Goal: Task Accomplishment & Management: Manage account settings

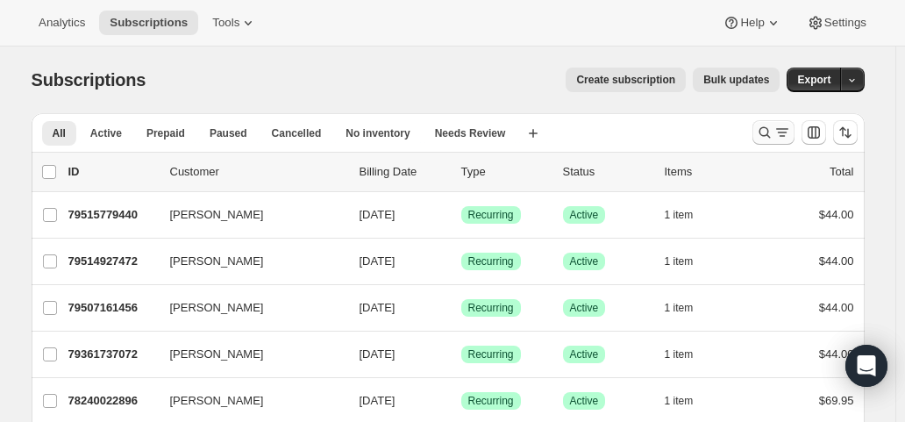
click at [760, 132] on icon "Search and filter results" at bounding box center [765, 133] width 18 height 18
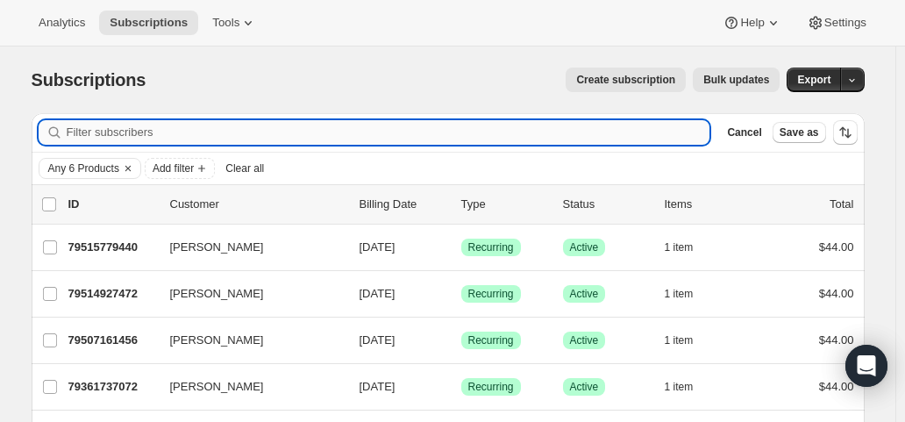
click at [353, 137] on input "Filter subscribers" at bounding box center [389, 132] width 644 height 25
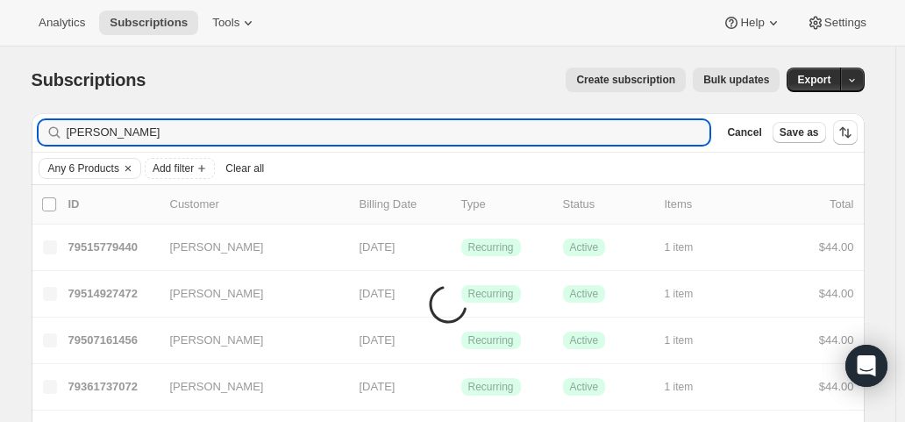
type input "[PERSON_NAME]"
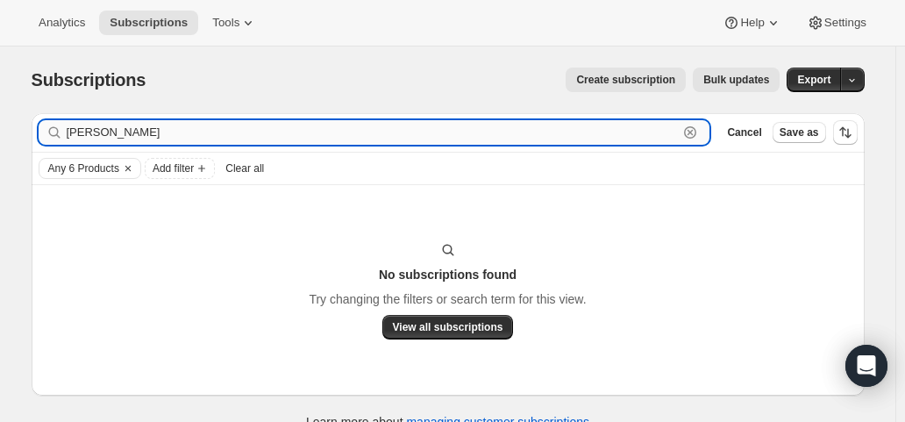
drag, startPoint x: 138, startPoint y: 127, endPoint x: 118, endPoint y: 129, distance: 19.4
click at [118, 129] on input "[PERSON_NAME]" at bounding box center [373, 132] width 612 height 25
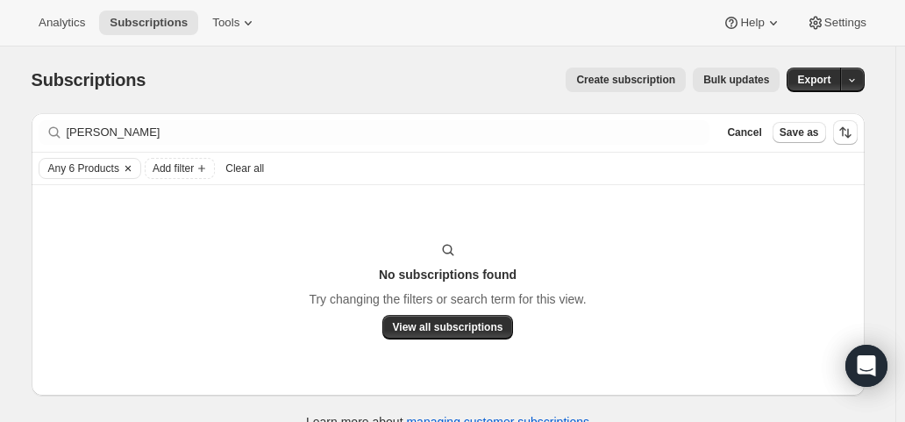
click at [132, 164] on icon "Clear" at bounding box center [128, 168] width 14 height 14
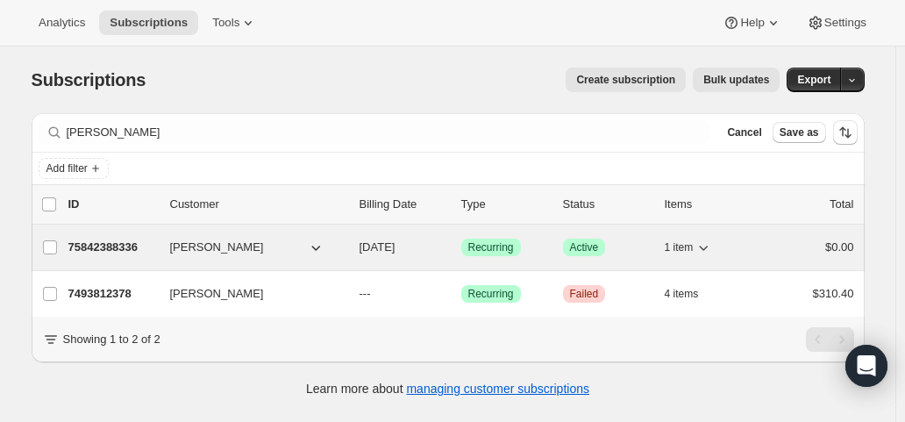
click at [441, 243] on p "[DATE]" at bounding box center [404, 248] width 88 height 18
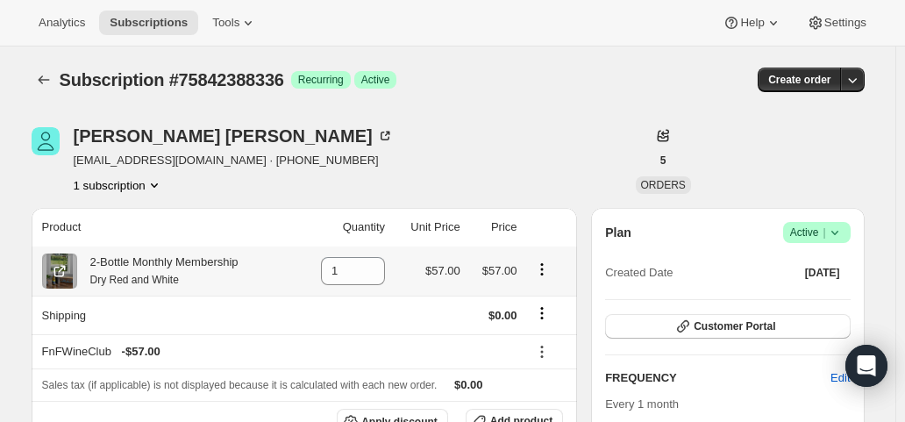
click at [546, 266] on icon "Product actions" at bounding box center [542, 270] width 18 height 18
click at [541, 295] on span "Swap variant" at bounding box center [547, 304] width 66 height 18
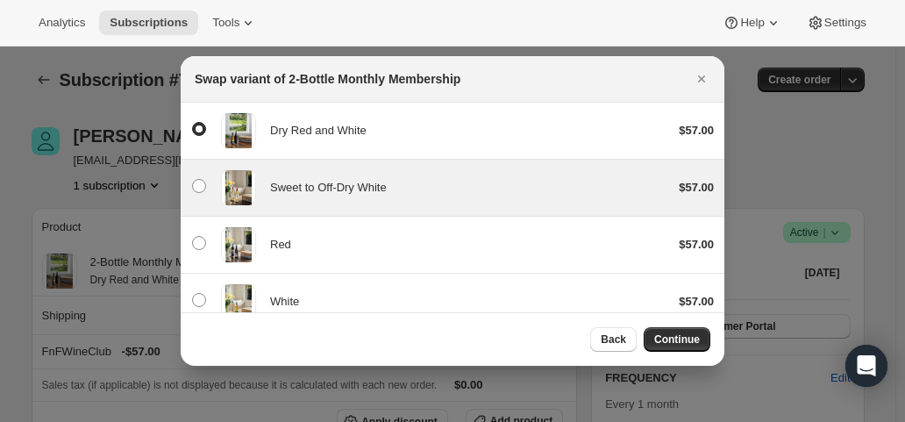
click at [381, 191] on span "Sweet to Off-Dry White" at bounding box center [328, 187] width 117 height 13
radio input "false"
radio input "true"
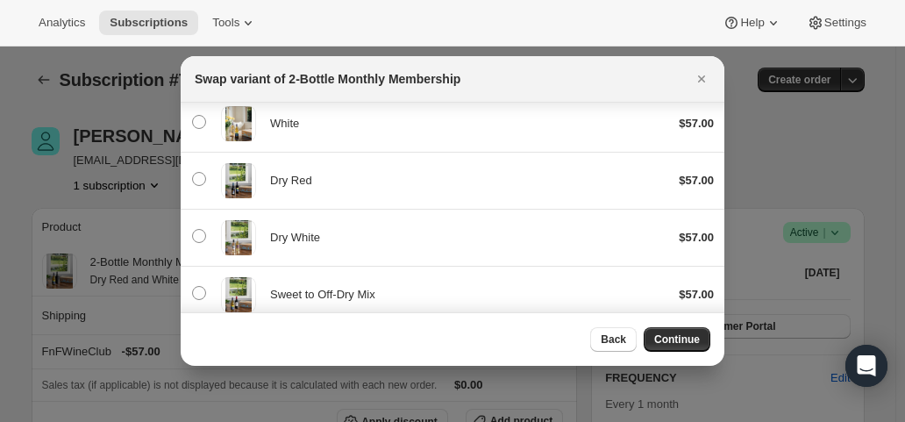
scroll to position [186, 0]
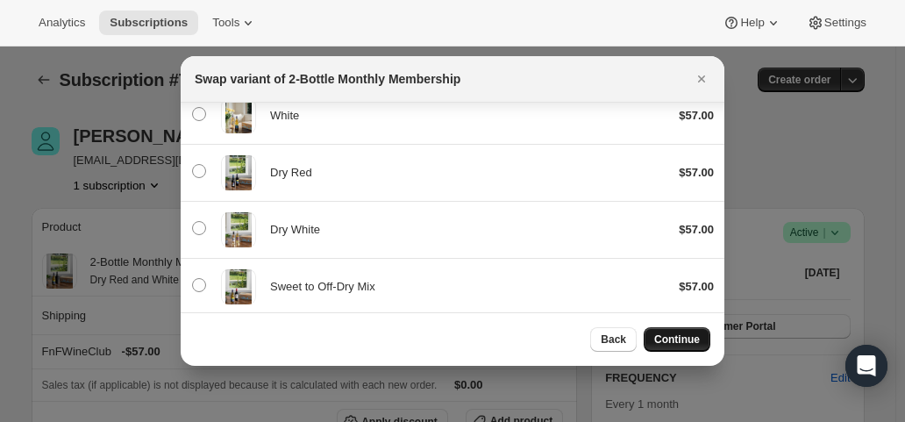
click at [671, 339] on span "Continue" at bounding box center [677, 339] width 46 height 14
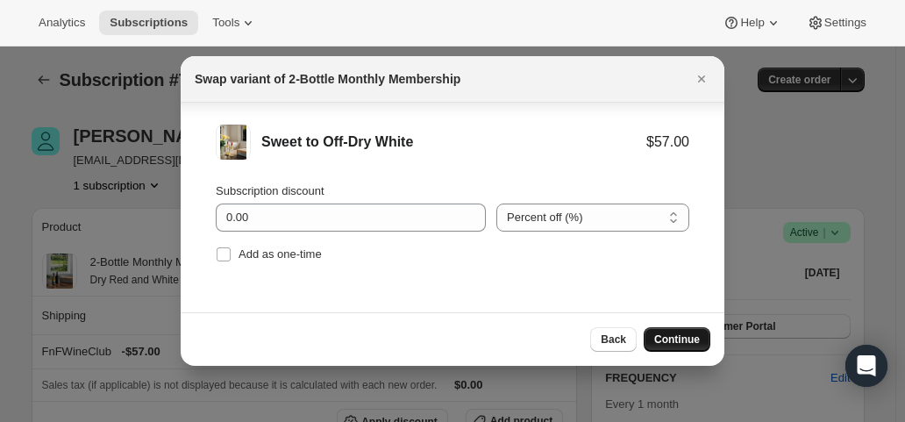
click at [671, 339] on span "Continue" at bounding box center [677, 339] width 46 height 14
